Goal: Transaction & Acquisition: Purchase product/service

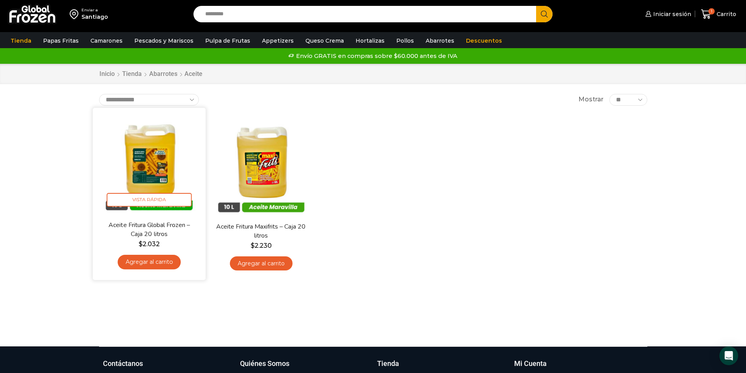
click at [136, 232] on link "Agregar al carrito" at bounding box center [149, 262] width 63 height 14
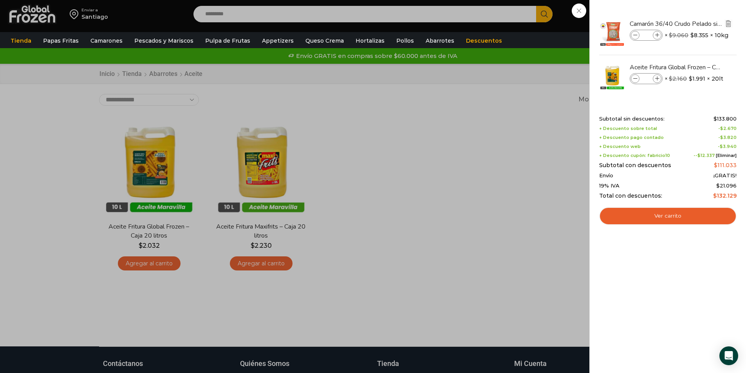
click at [495, 25] on img "Eliminar Camarón 36/40 Crudo Pelado sin Vena - Silver - Caja 10 kg del carrito" at bounding box center [728, 23] width 7 height 7
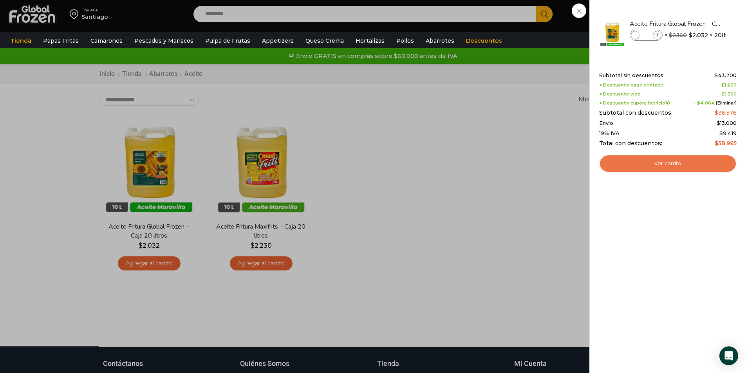
click at [495, 166] on link "Ver carrito" at bounding box center [667, 164] width 137 height 18
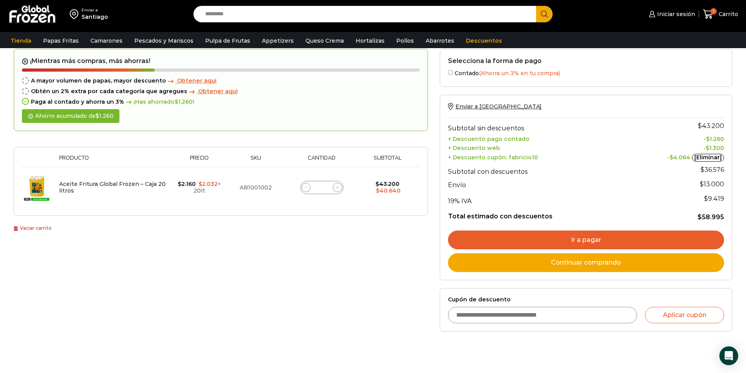
scroll to position [118, 0]
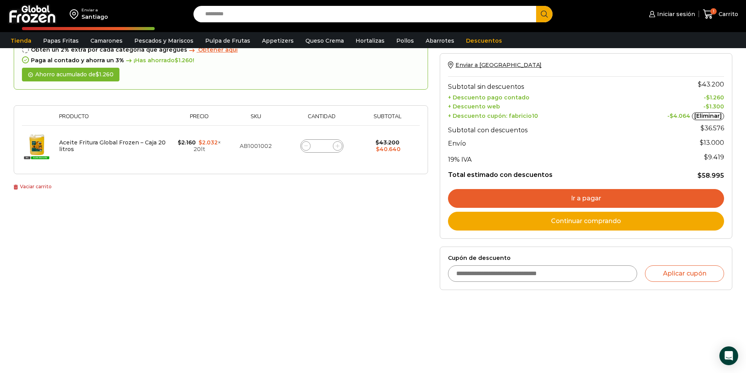
click at [514, 276] on input "Cupón de descuento" at bounding box center [543, 274] width 190 height 16
click at [702, 116] on link "[Eliminar]" at bounding box center [708, 116] width 32 height 8
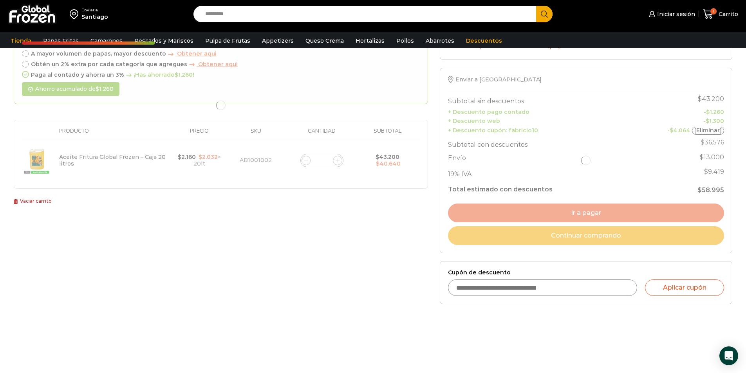
click at [492, 290] on input "Cupón de descuento" at bounding box center [543, 288] width 190 height 16
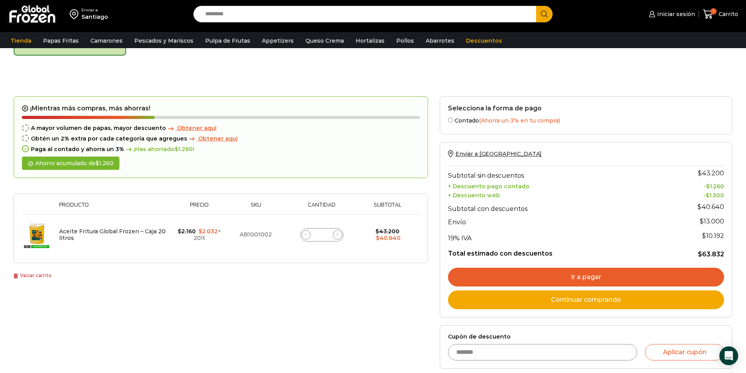
scroll to position [44, 0]
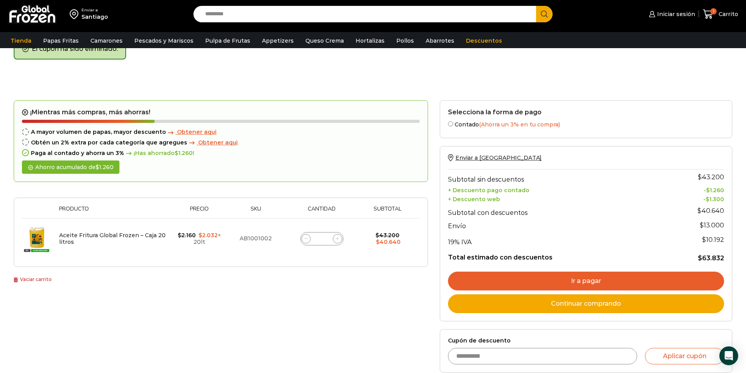
type input "**********"
click at [645, 348] on button "Aplicar cupón" at bounding box center [684, 356] width 79 height 16
drag, startPoint x: 687, startPoint y: 359, endPoint x: 658, endPoint y: 340, distance: 34.7
click at [687, 358] on button "Aplicar cupón" at bounding box center [684, 356] width 79 height 16
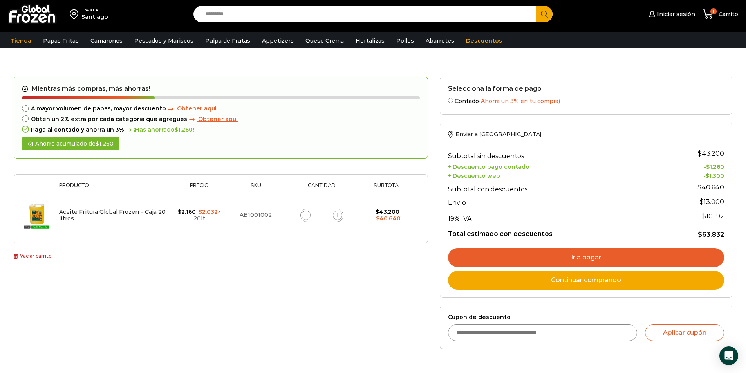
scroll to position [118, 0]
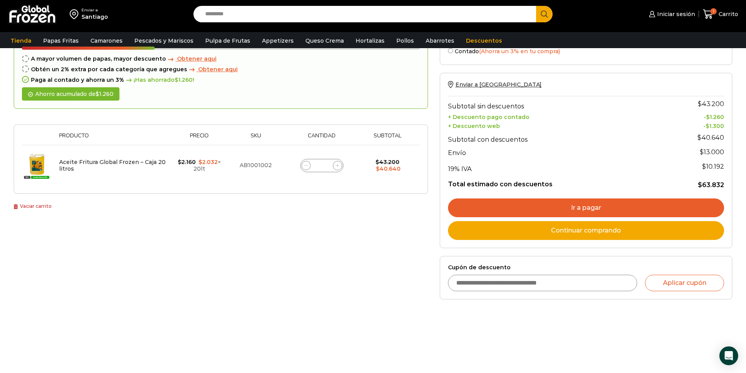
click at [501, 285] on input "Cupón de descuento" at bounding box center [543, 283] width 190 height 16
type input "**********"
click at [676, 287] on button "Aplicar cupón" at bounding box center [684, 283] width 79 height 16
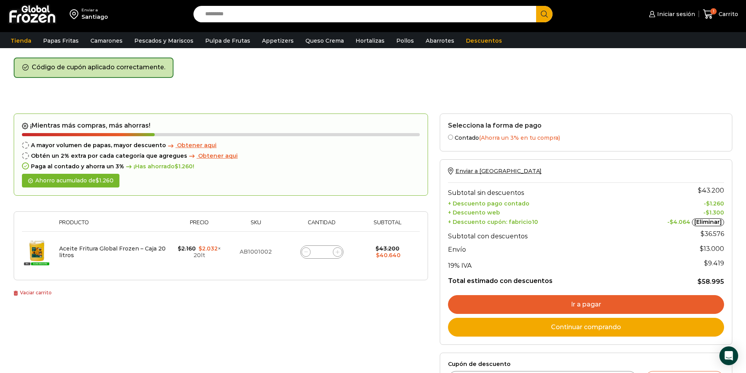
scroll to position [39, 0]
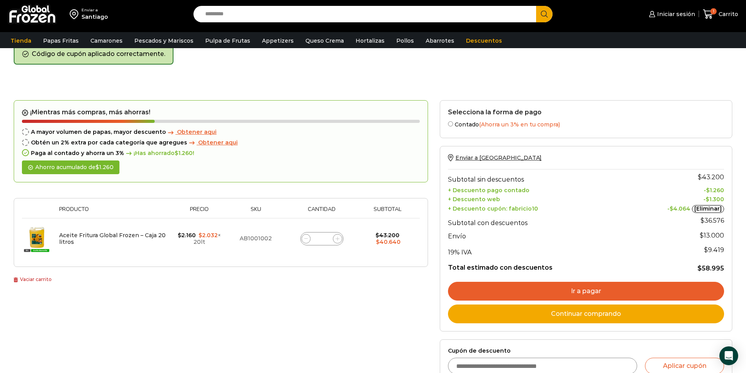
click at [327, 235] on div "Aceite Fritura Global Frozen – Caja 20 litros cantidad *" at bounding box center [321, 238] width 43 height 13
click at [325, 239] on input "*" at bounding box center [322, 238] width 11 height 11
type input "*"
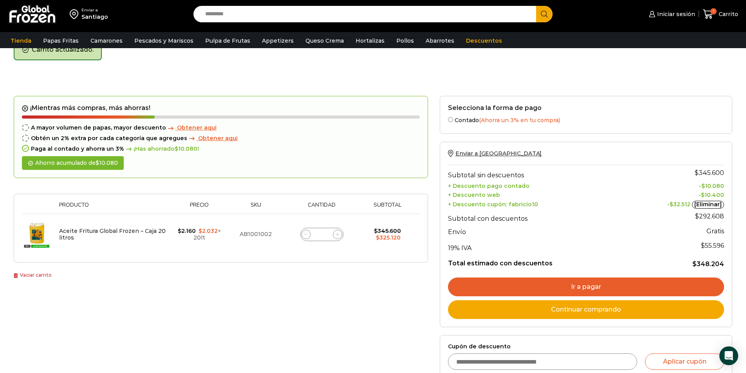
scroll to position [44, 0]
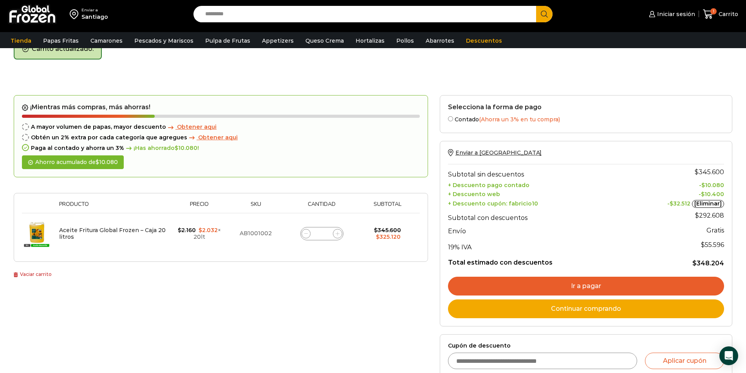
click at [712, 204] on link "[Eliminar]" at bounding box center [708, 204] width 32 height 8
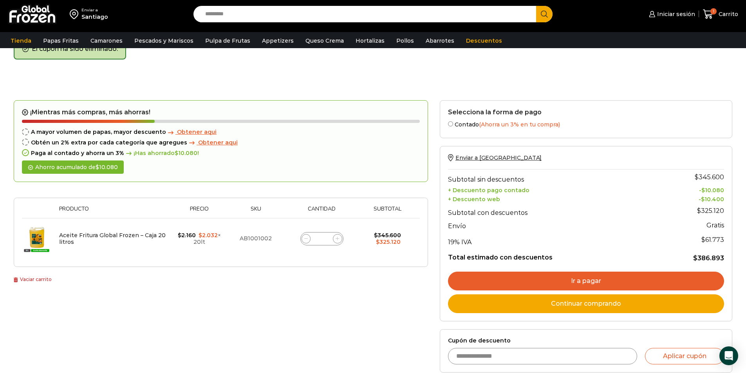
drag, startPoint x: 565, startPoint y: 364, endPoint x: 594, endPoint y: 335, distance: 41.0
click at [565, 364] on input "**********" at bounding box center [543, 356] width 190 height 16
type input "**********"
click at [680, 355] on button "Aplicar cupón" at bounding box center [684, 356] width 79 height 16
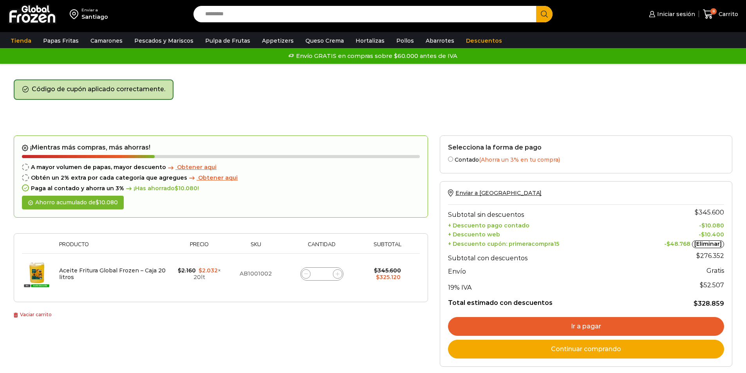
click at [704, 244] on link "[Eliminar]" at bounding box center [708, 245] width 32 height 8
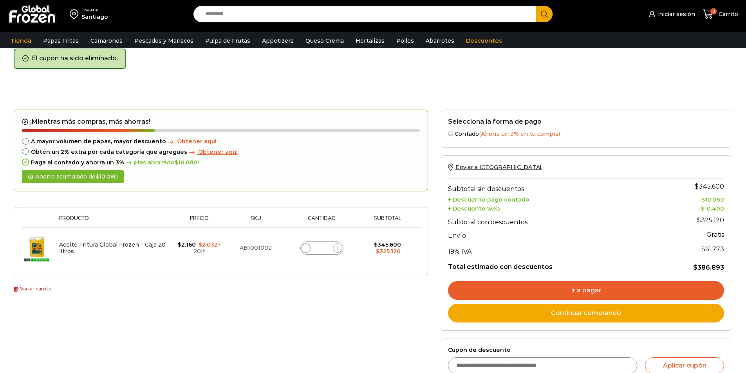
scroll to position [40, 0]
